Goal: Entertainment & Leisure: Consume media (video, audio)

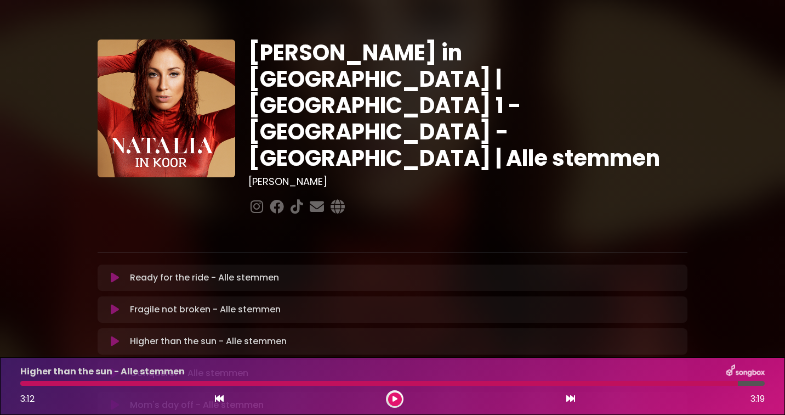
scroll to position [60, 0]
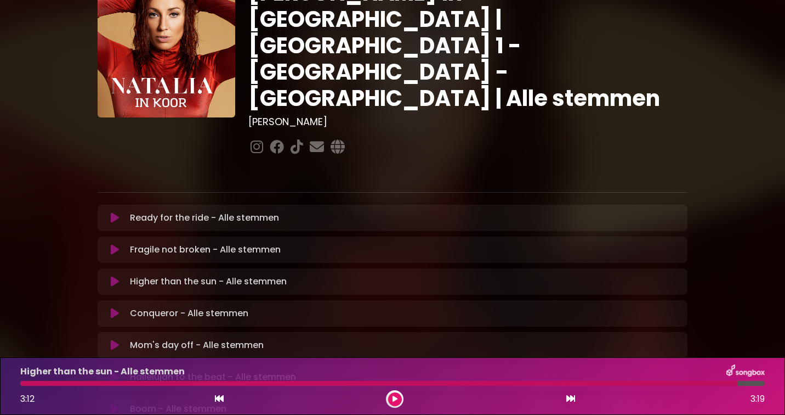
click at [115, 308] on icon at bounding box center [115, 313] width 8 height 11
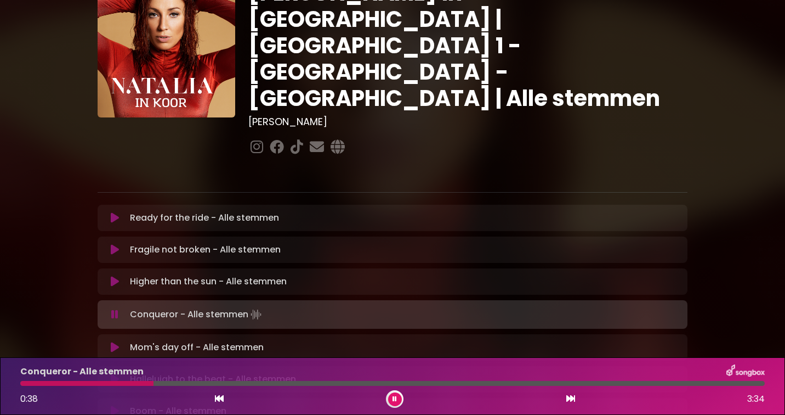
click at [104, 383] on div at bounding box center [86, 383] width 133 height 5
click at [397, 394] on button at bounding box center [395, 399] width 14 height 14
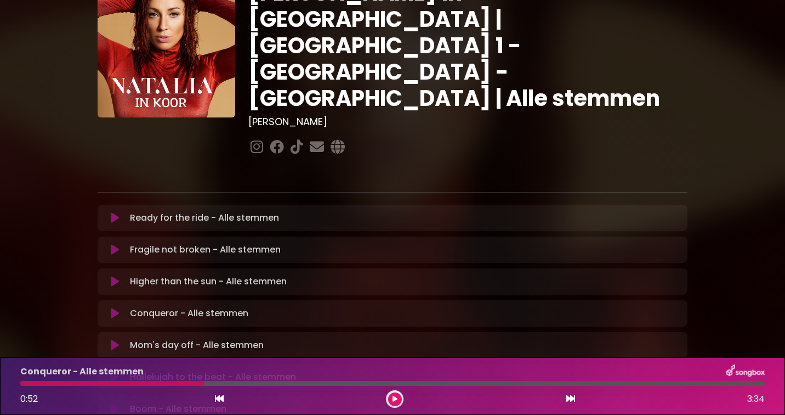
click at [97, 384] on div at bounding box center [112, 383] width 184 height 5
click at [401, 398] on button at bounding box center [395, 399] width 14 height 14
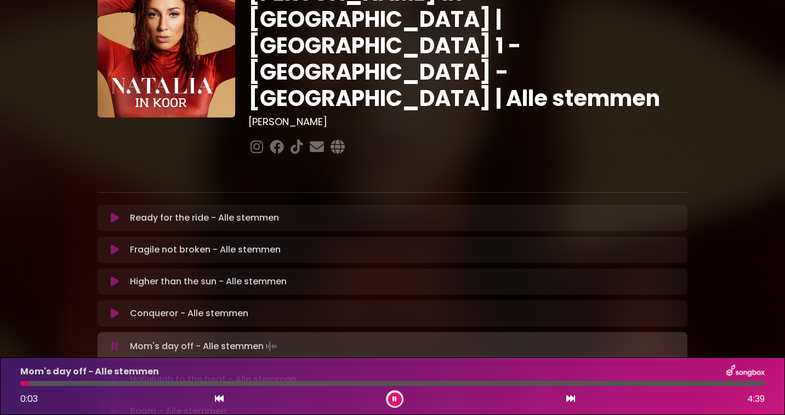
click at [394, 397] on icon at bounding box center [395, 398] width 4 height 7
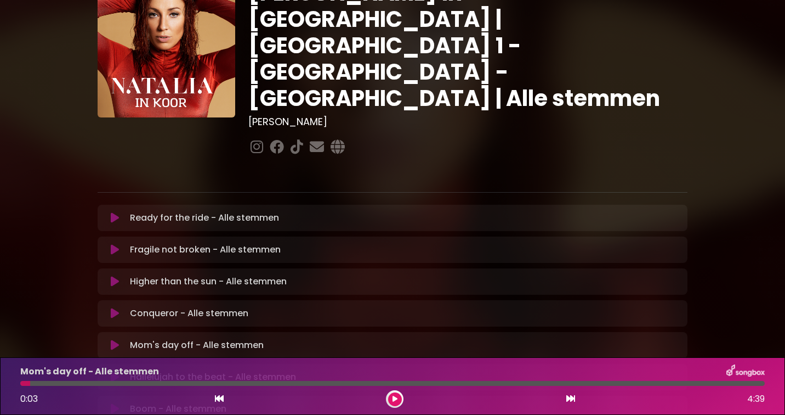
click at [115, 308] on icon at bounding box center [115, 313] width 8 height 11
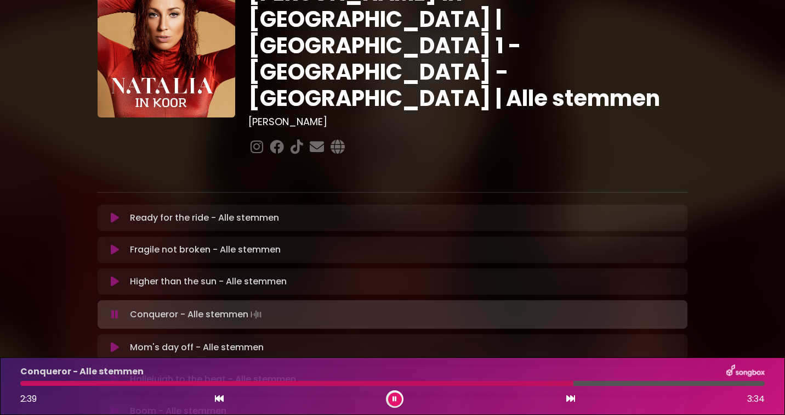
click at [394, 397] on icon at bounding box center [395, 398] width 4 height 7
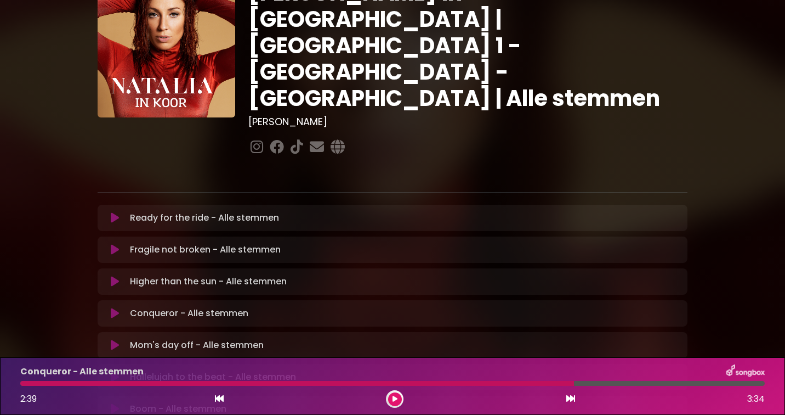
click at [484, 384] on div at bounding box center [297, 383] width 554 height 5
click at [393, 397] on icon at bounding box center [395, 398] width 5 height 7
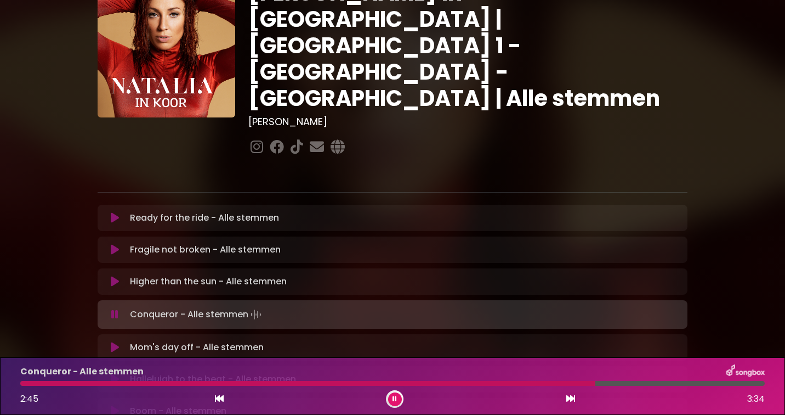
click at [480, 383] on div at bounding box center [307, 383] width 575 height 5
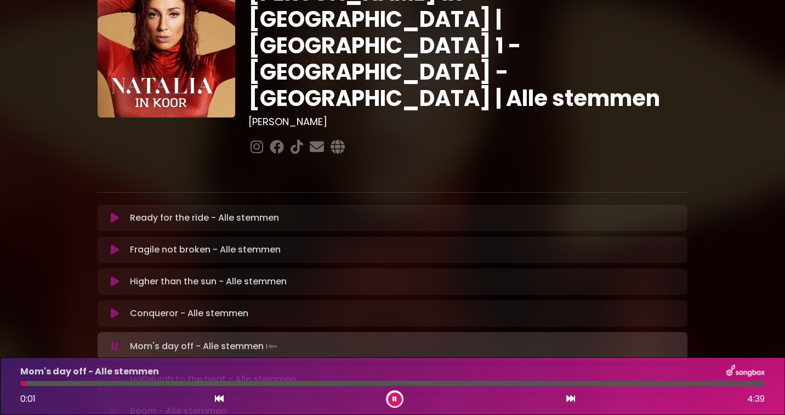
click at [392, 399] on button at bounding box center [395, 399] width 14 height 14
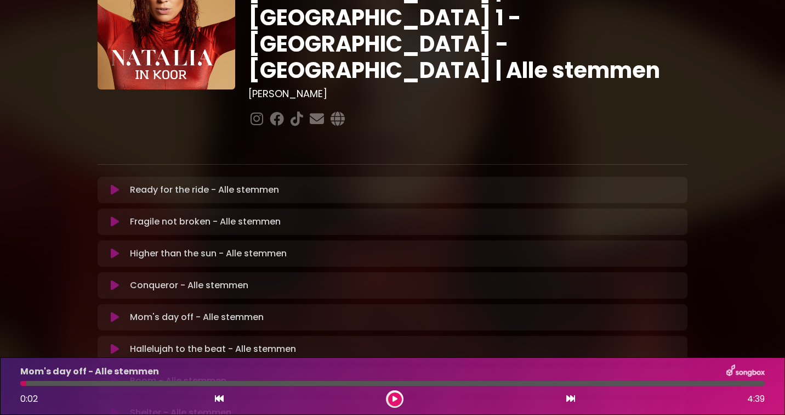
scroll to position [101, 0]
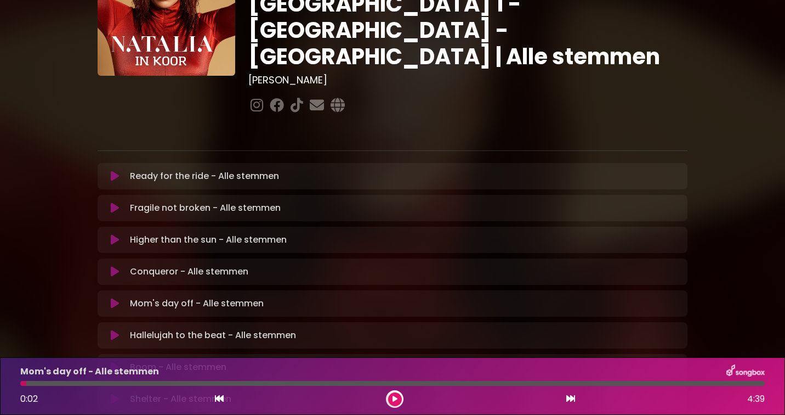
click at [116, 298] on icon at bounding box center [115, 303] width 8 height 11
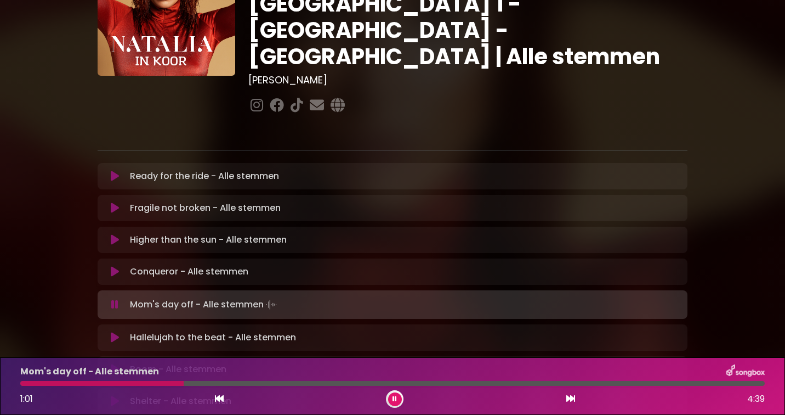
click at [396, 399] on icon at bounding box center [395, 398] width 4 height 7
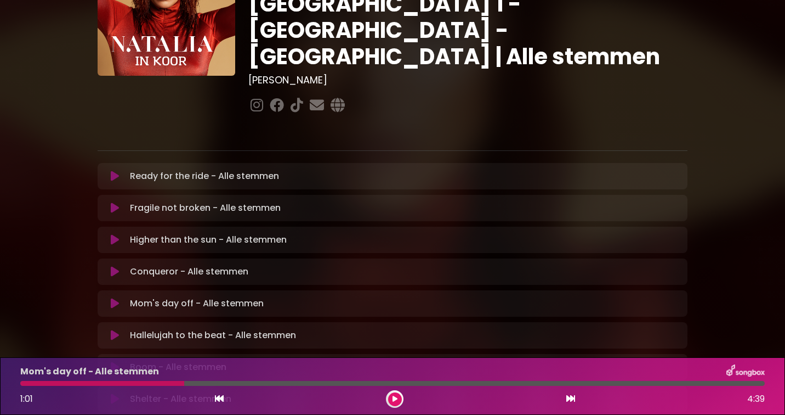
click at [148, 383] on div at bounding box center [102, 383] width 164 height 5
click at [395, 398] on icon at bounding box center [395, 398] width 5 height 7
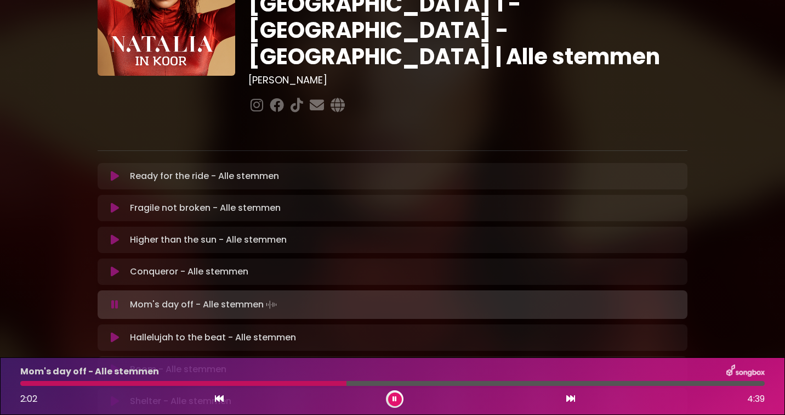
click at [398, 398] on button at bounding box center [395, 399] width 14 height 14
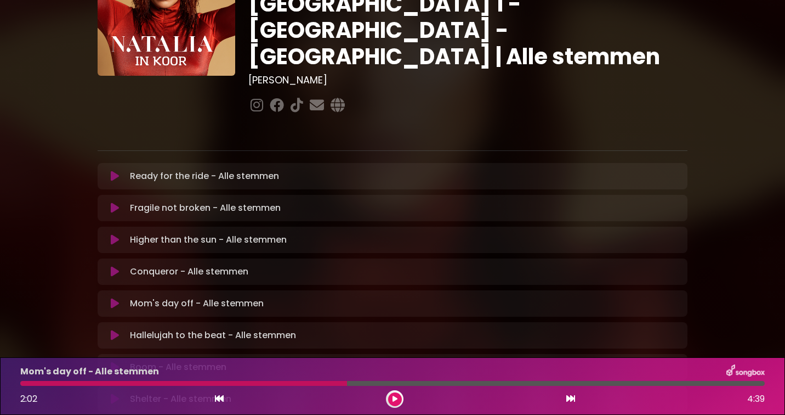
click at [299, 382] on div at bounding box center [183, 383] width 327 height 5
click at [396, 397] on icon at bounding box center [395, 398] width 5 height 7
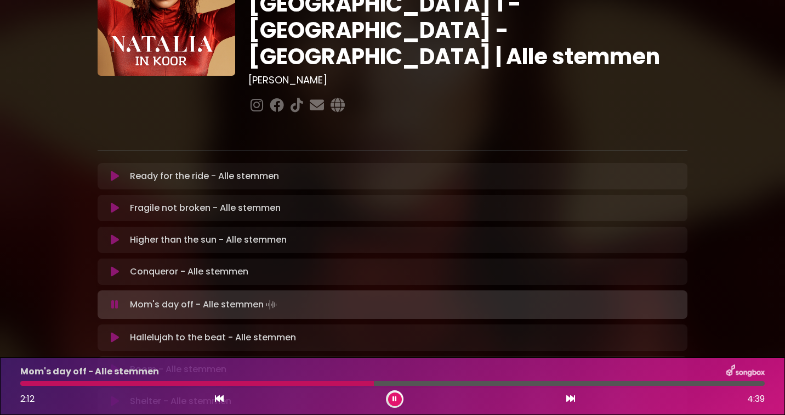
click at [396, 397] on icon at bounding box center [395, 398] width 4 height 7
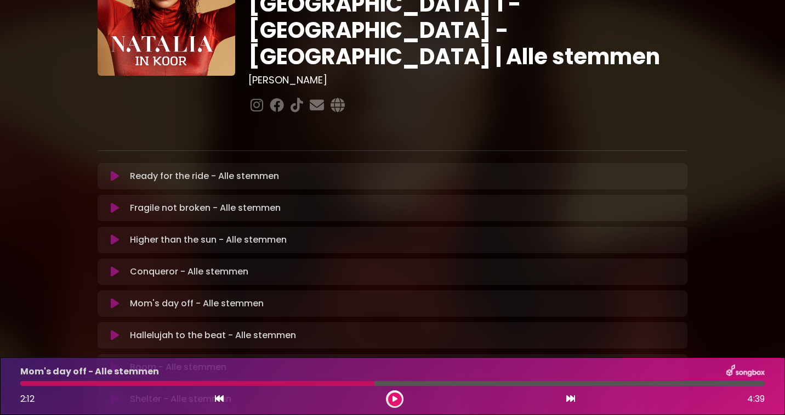
click at [301, 384] on div at bounding box center [197, 383] width 354 height 5
click at [394, 398] on icon at bounding box center [395, 398] width 5 height 7
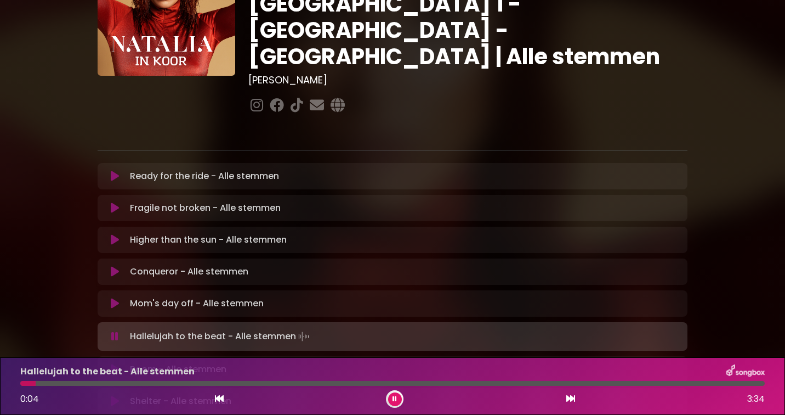
click at [399, 398] on button at bounding box center [395, 399] width 14 height 14
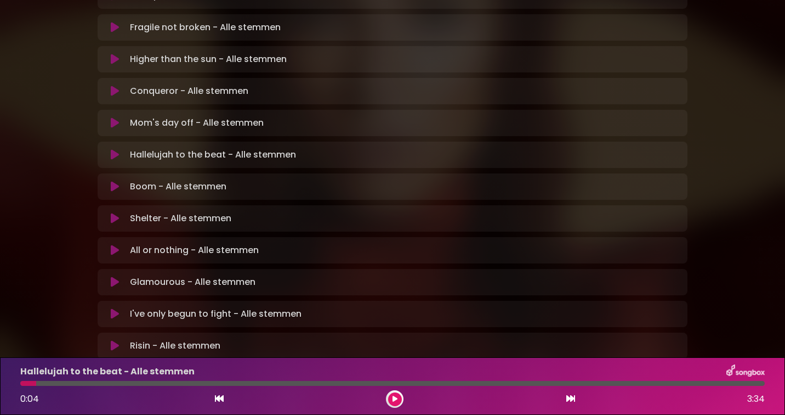
scroll to position [282, 0]
click at [114, 180] on icon at bounding box center [115, 185] width 8 height 11
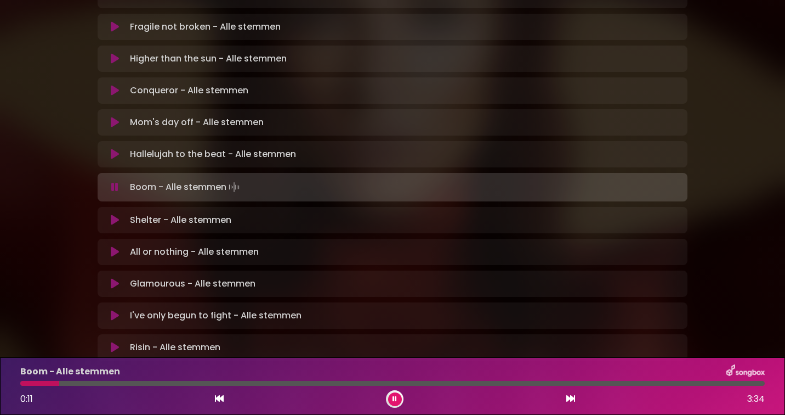
click at [399, 398] on button at bounding box center [395, 399] width 14 height 14
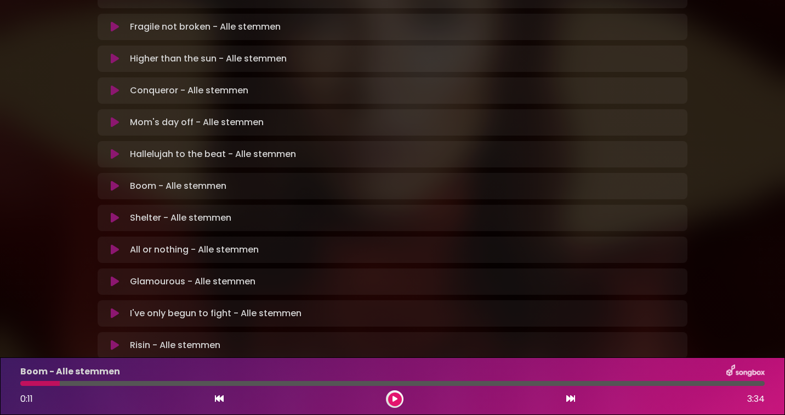
click at [122, 212] on button at bounding box center [114, 217] width 21 height 11
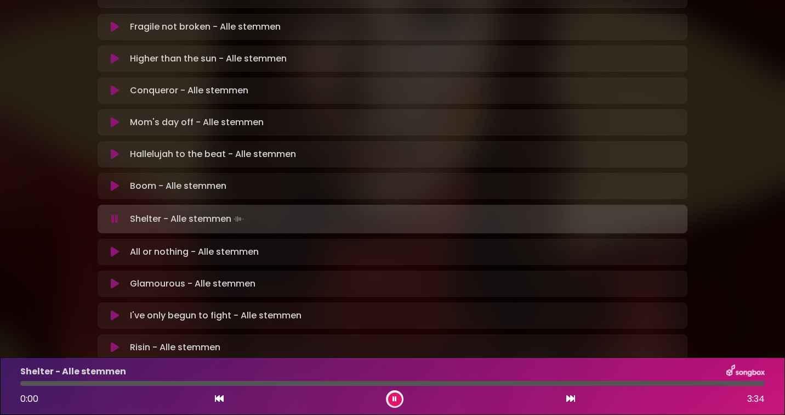
click at [120, 180] on button at bounding box center [114, 185] width 21 height 11
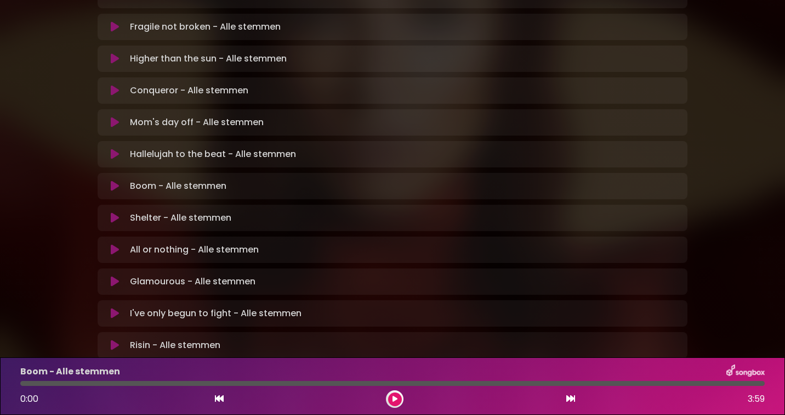
click at [144, 179] on p "Boom - Alle stemmen Loading Track..." at bounding box center [178, 185] width 97 height 13
click at [112, 180] on icon at bounding box center [115, 185] width 8 height 11
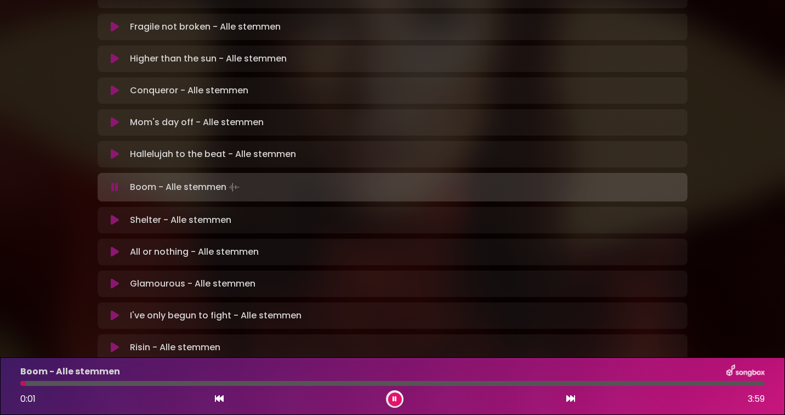
click at [114, 182] on icon at bounding box center [114, 187] width 7 height 11
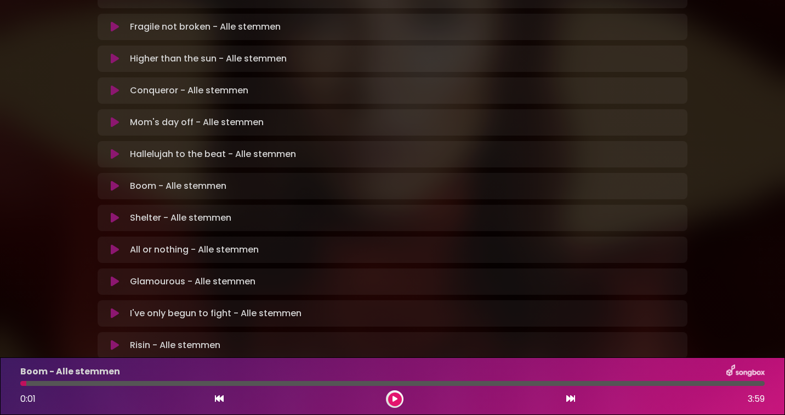
click at [395, 397] on icon at bounding box center [395, 398] width 5 height 7
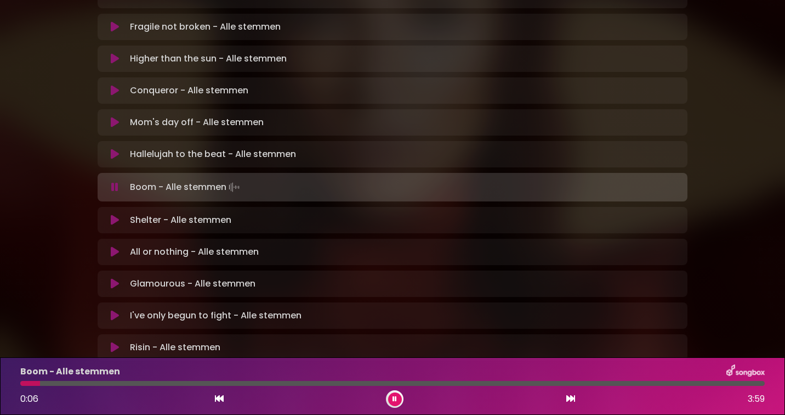
click at [395, 399] on icon at bounding box center [395, 398] width 4 height 7
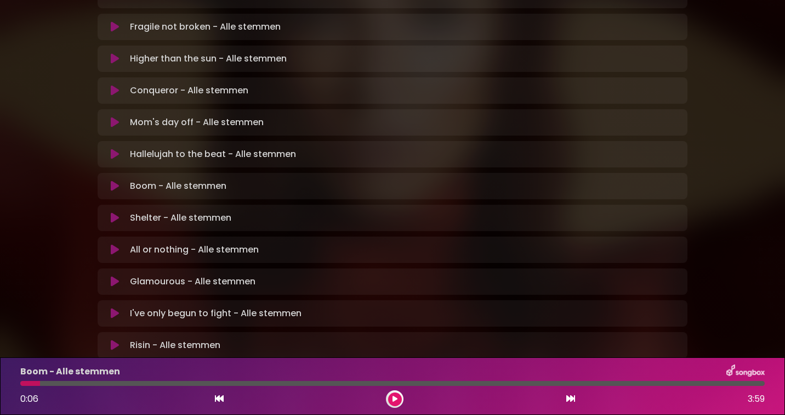
click at [113, 180] on icon at bounding box center [115, 185] width 8 height 11
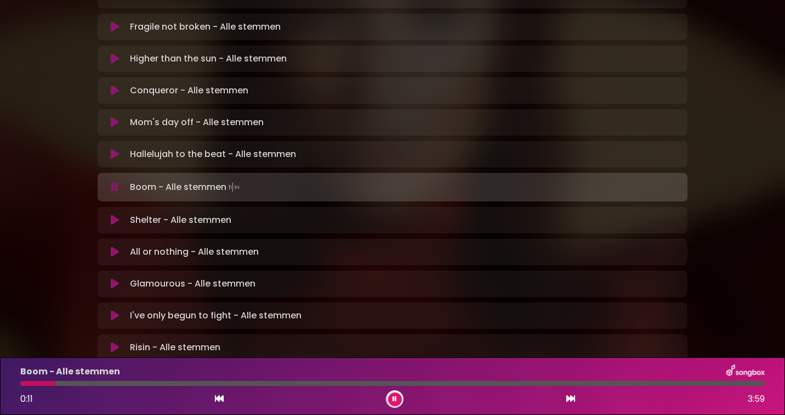
click at [217, 399] on icon at bounding box center [219, 398] width 9 height 9
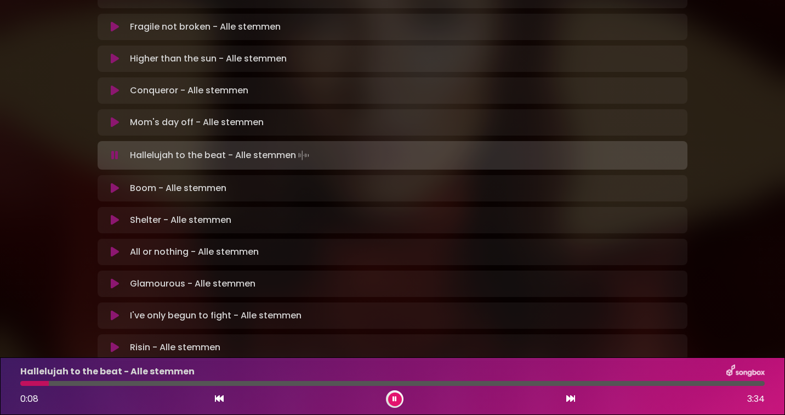
click at [395, 397] on icon at bounding box center [395, 398] width 4 height 7
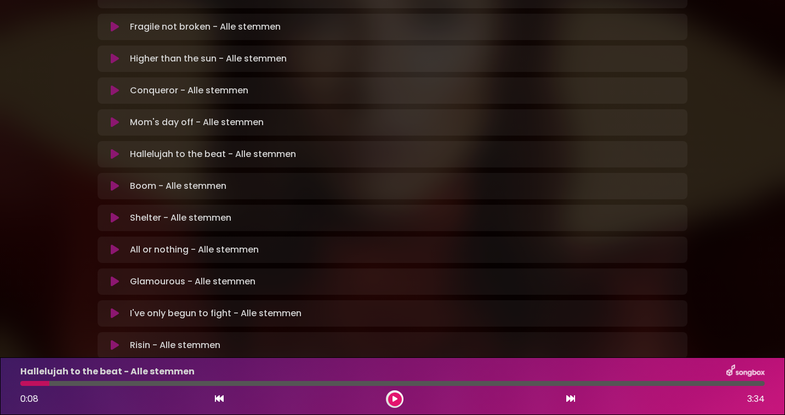
click at [568, 398] on icon at bounding box center [571, 398] width 9 height 9
click at [395, 399] on icon at bounding box center [395, 398] width 5 height 7
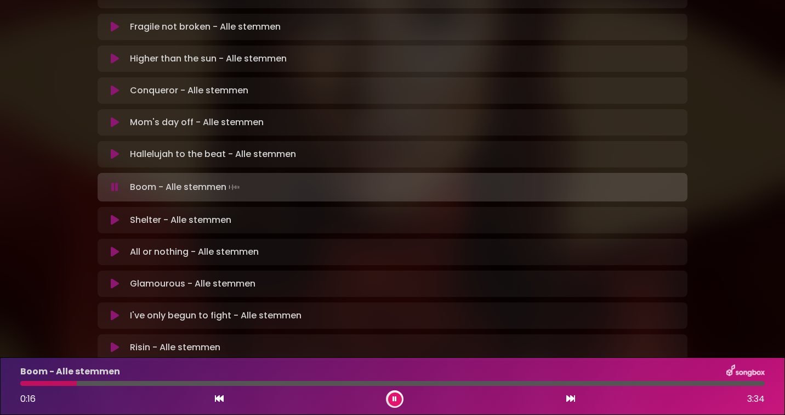
click at [744, 387] on div "Boom - Alle stemmen 0:16 3:34" at bounding box center [393, 385] width 758 height 43
click at [744, 384] on div at bounding box center [392, 383] width 745 height 5
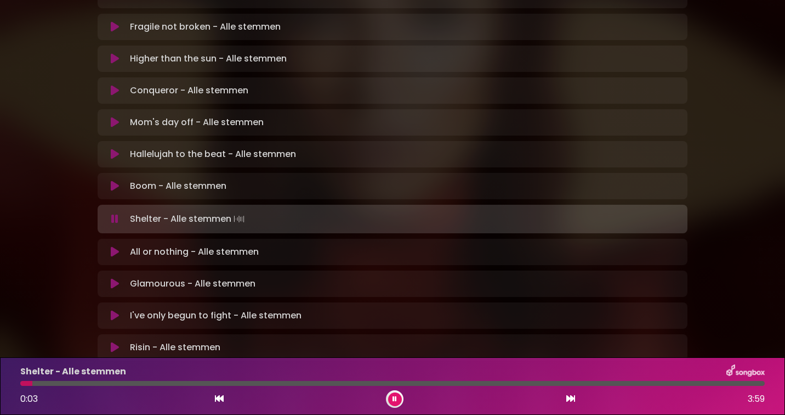
click at [395, 397] on icon at bounding box center [395, 398] width 4 height 7
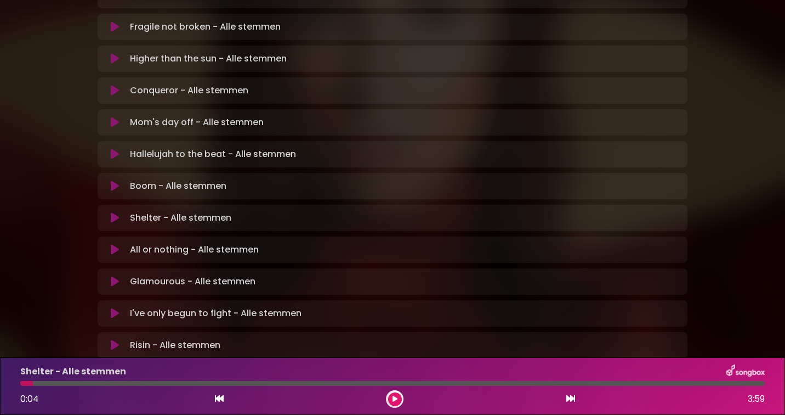
click at [171, 179] on p "Boom - Alle stemmen Loading Track..." at bounding box center [178, 185] width 97 height 13
click at [114, 180] on icon at bounding box center [115, 185] width 8 height 11
click at [397, 397] on button at bounding box center [395, 399] width 14 height 14
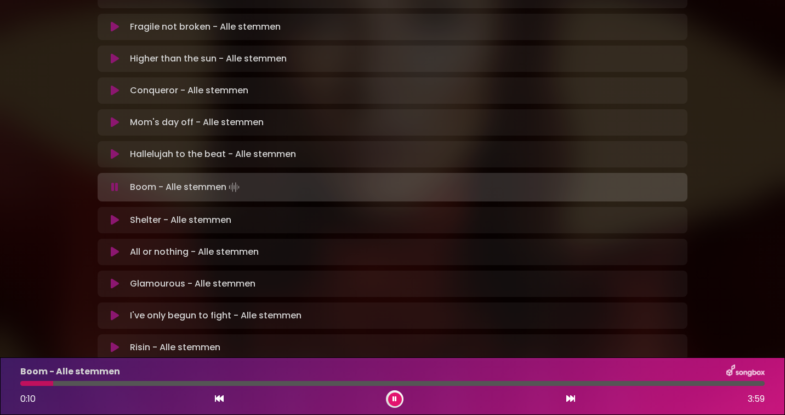
click at [394, 395] on icon at bounding box center [395, 398] width 4 height 7
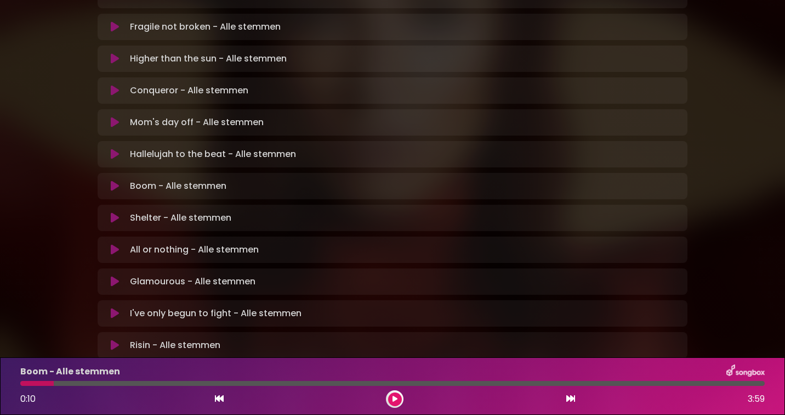
click at [113, 180] on icon at bounding box center [115, 185] width 8 height 11
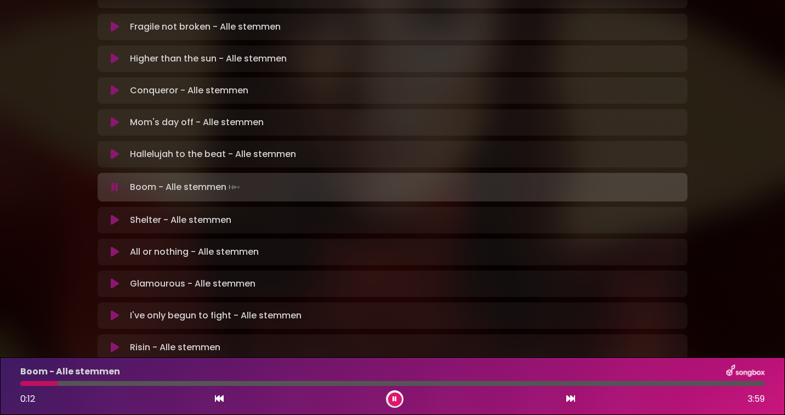
click at [113, 182] on icon at bounding box center [114, 187] width 7 height 11
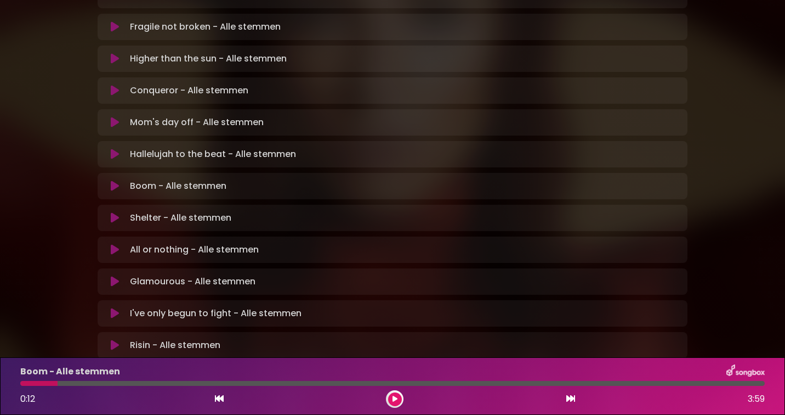
click at [220, 397] on icon at bounding box center [219, 398] width 9 height 9
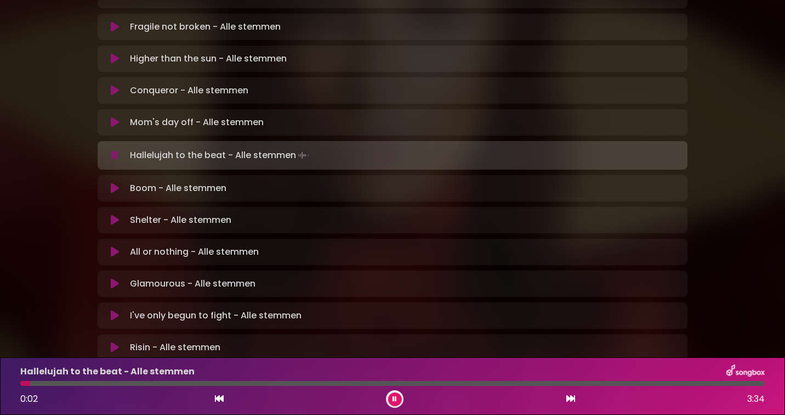
click at [570, 398] on icon at bounding box center [571, 398] width 9 height 9
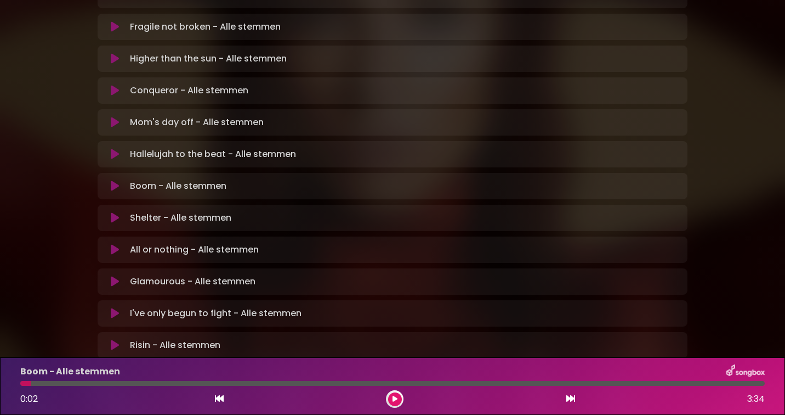
click at [570, 398] on icon at bounding box center [571, 398] width 9 height 9
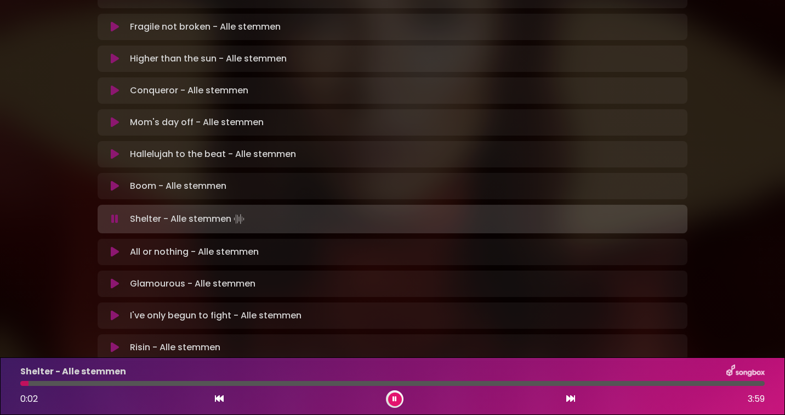
click at [188, 148] on p "Hallelujah to the beat - Alle stemmen Loading Track..." at bounding box center [213, 154] width 166 height 13
click at [120, 148] on div "Hallelujah to the beat - Alle stemmen Loading Track..." at bounding box center [392, 154] width 577 height 13
click at [394, 395] on button at bounding box center [395, 399] width 14 height 14
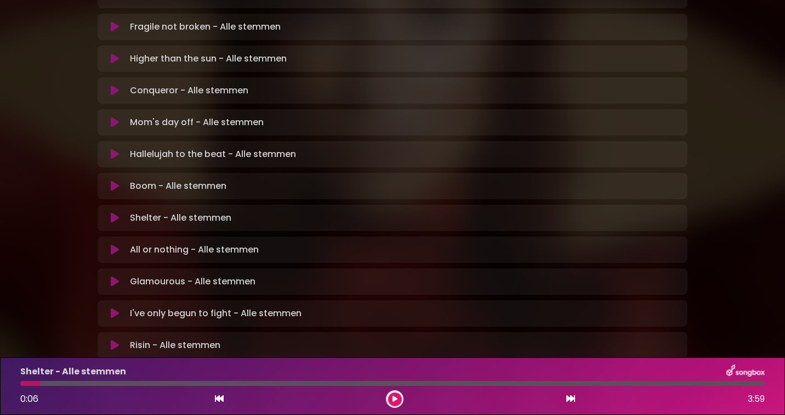
click at [158, 148] on p "Hallelujah to the beat - Alle stemmen Loading Track..." at bounding box center [213, 154] width 166 height 13
click at [115, 149] on icon at bounding box center [115, 154] width 8 height 11
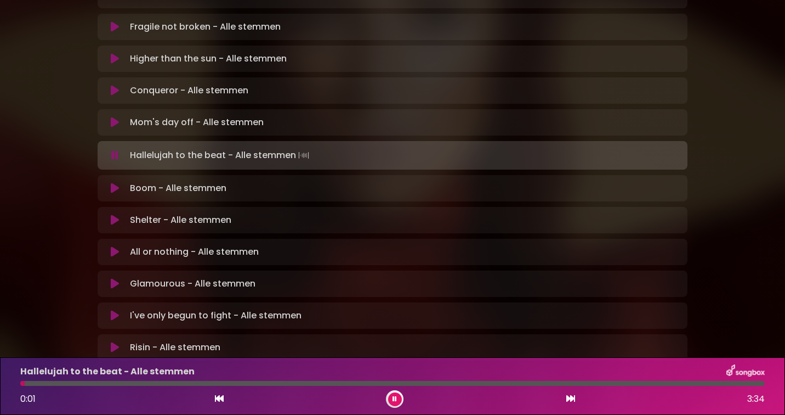
click at [676, 385] on div at bounding box center [392, 383] width 745 height 5
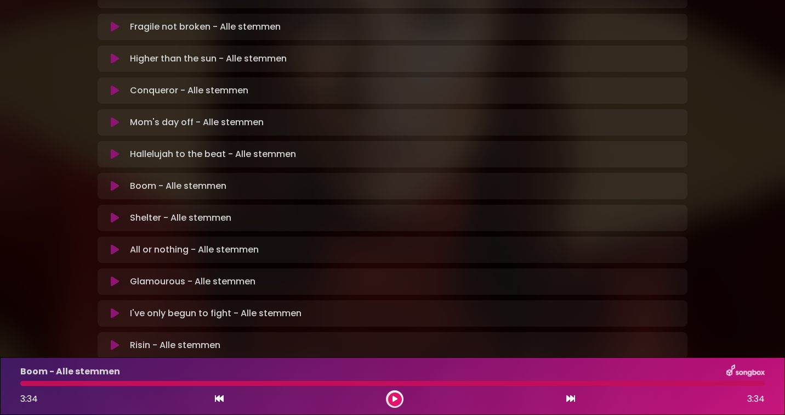
click at [396, 398] on icon at bounding box center [395, 398] width 5 height 7
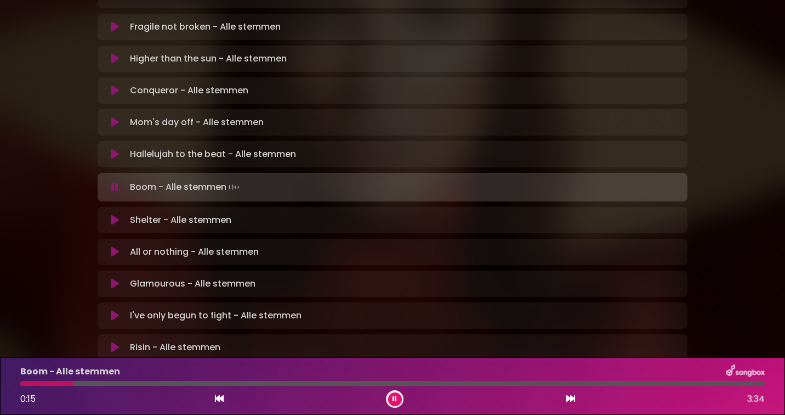
click at [715, 384] on div at bounding box center [392, 383] width 745 height 5
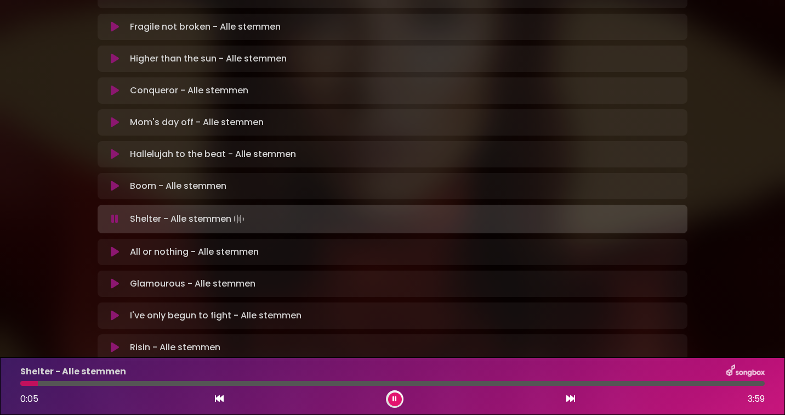
click at [394, 398] on icon at bounding box center [395, 398] width 4 height 7
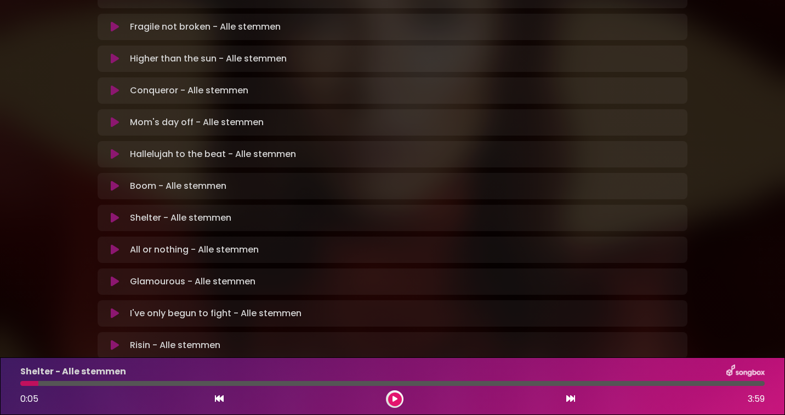
click at [246, 179] on div "Boom - Alle stemmen Loading Track..." at bounding box center [404, 185] width 556 height 13
click at [278, 179] on div "Boom - Alle stemmen Loading Track..." at bounding box center [404, 185] width 556 height 13
click at [132, 179] on p "Boom - Alle stemmen Loading Track..." at bounding box center [178, 185] width 97 height 13
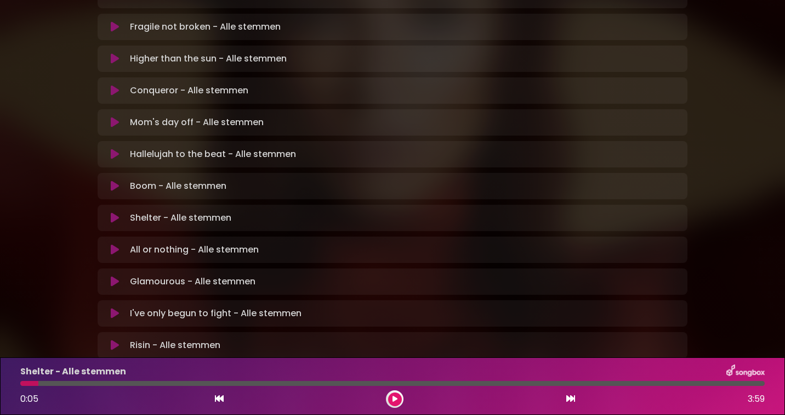
click at [115, 180] on icon at bounding box center [115, 185] width 8 height 11
click at [220, 397] on icon at bounding box center [219, 398] width 9 height 9
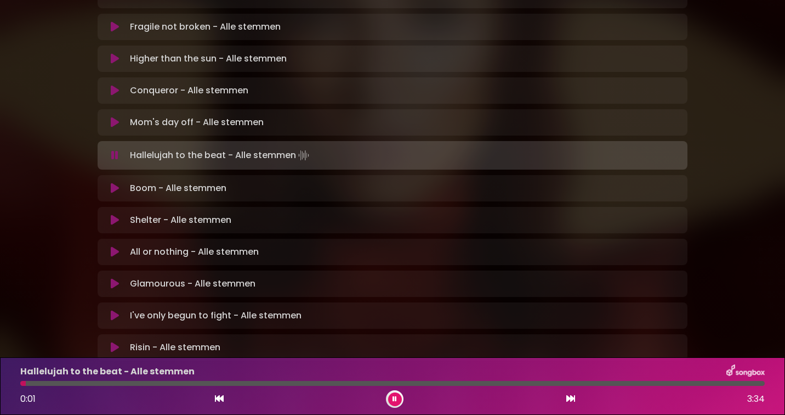
click at [569, 398] on icon at bounding box center [571, 398] width 9 height 9
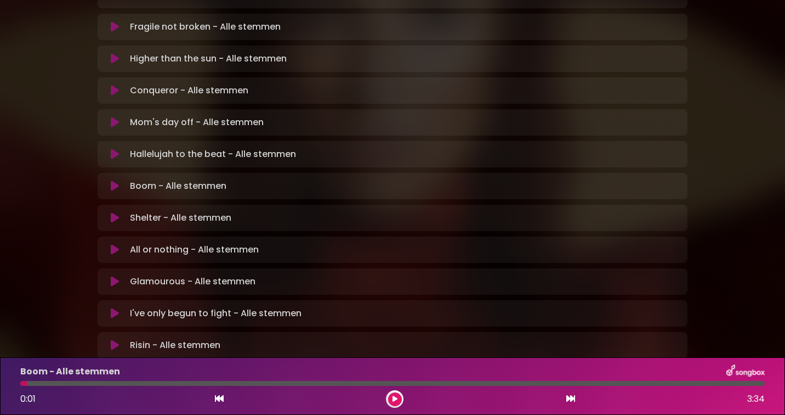
click at [395, 396] on icon at bounding box center [395, 398] width 5 height 7
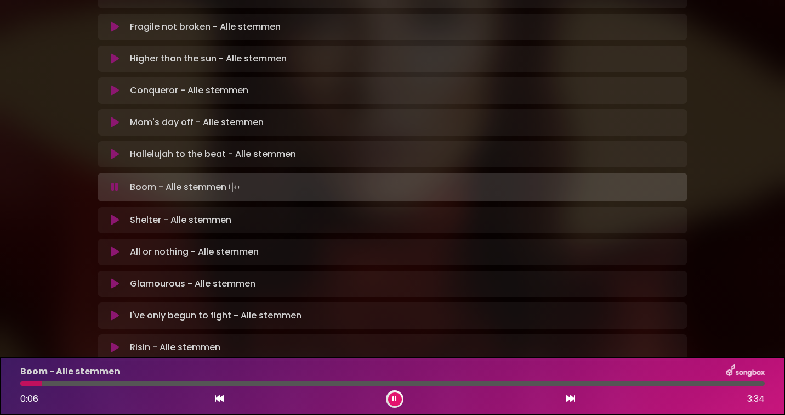
click at [572, 399] on icon at bounding box center [571, 398] width 9 height 9
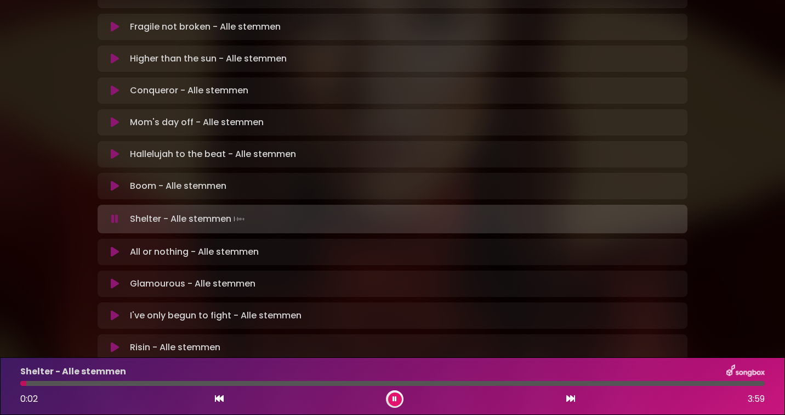
click at [396, 396] on icon at bounding box center [395, 398] width 4 height 7
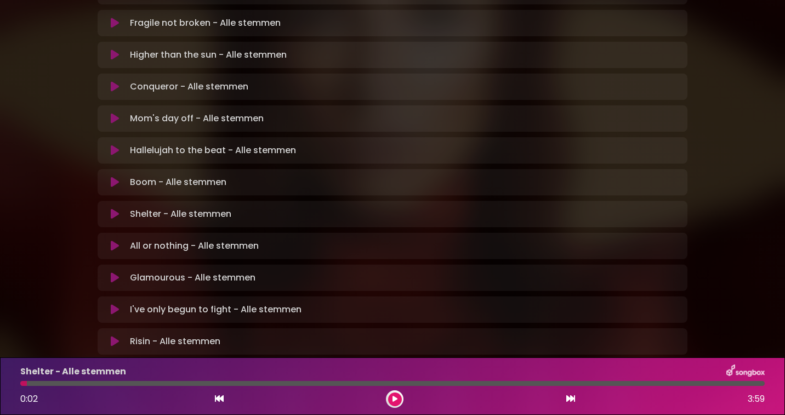
scroll to position [291, 0]
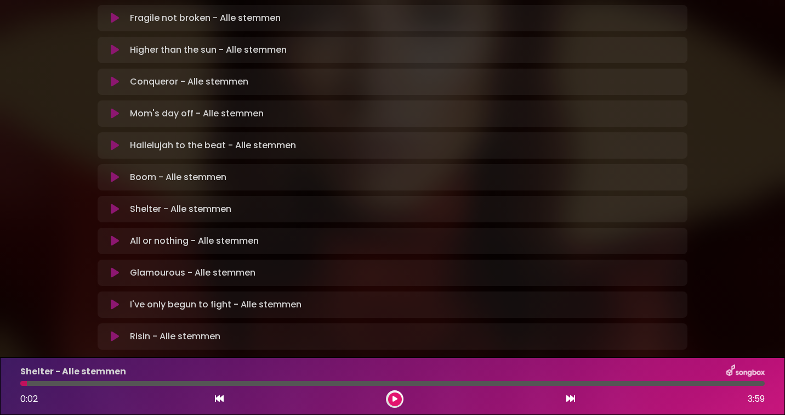
click at [395, 399] on icon at bounding box center [395, 398] width 5 height 7
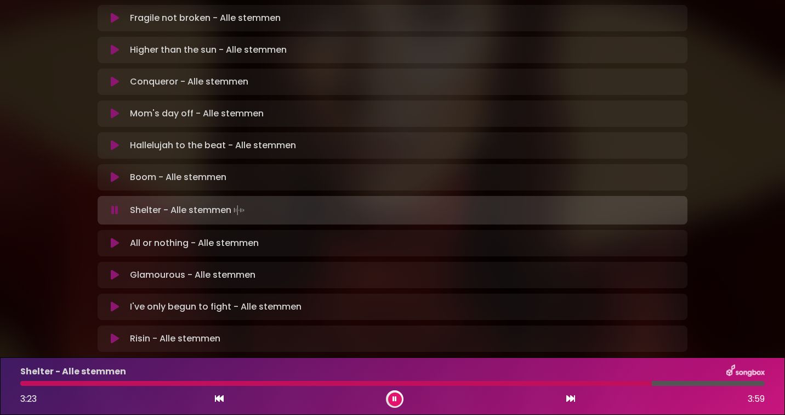
click at [398, 397] on button at bounding box center [395, 399] width 14 height 14
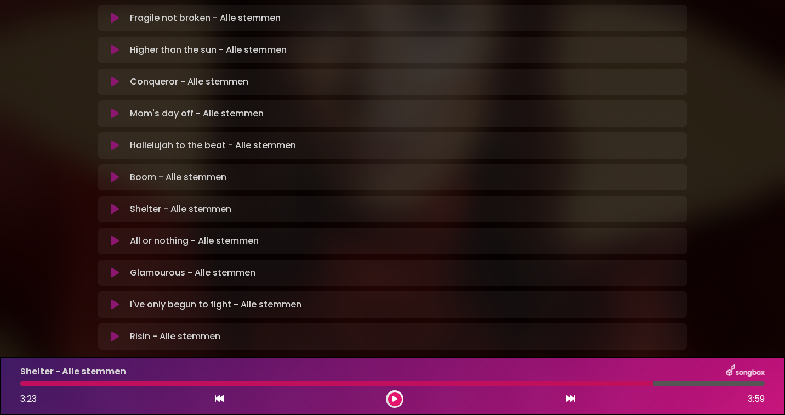
click at [429, 384] on div at bounding box center [336, 383] width 633 height 5
click at [394, 397] on icon at bounding box center [395, 398] width 5 height 7
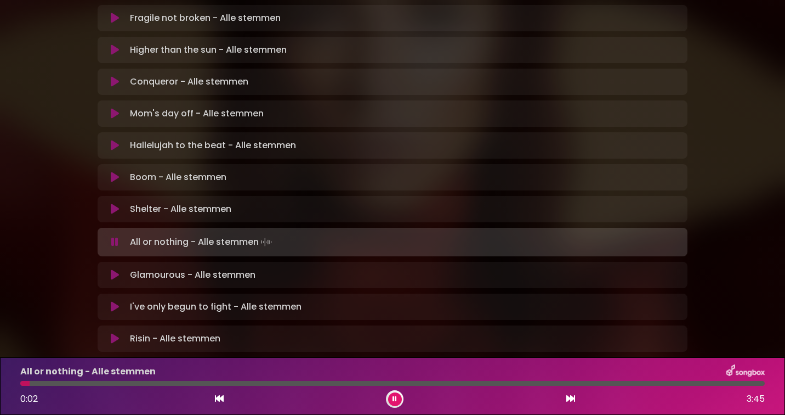
click at [399, 394] on button at bounding box center [395, 399] width 14 height 14
